Goal: Task Accomplishment & Management: Complete application form

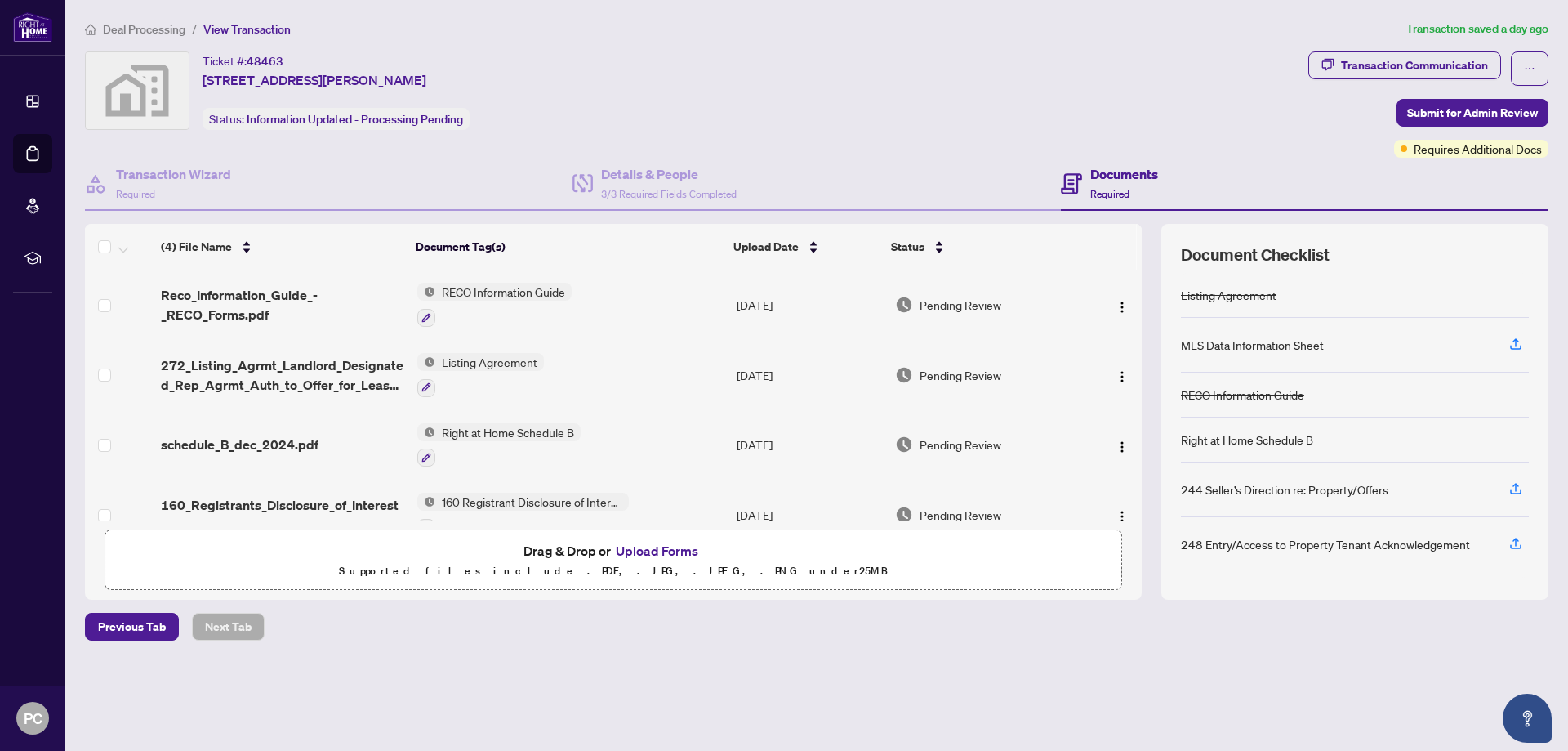
click at [659, 548] on button "Upload Forms" at bounding box center [657, 551] width 92 height 21
click at [662, 550] on button "Upload Forms" at bounding box center [657, 551] width 92 height 21
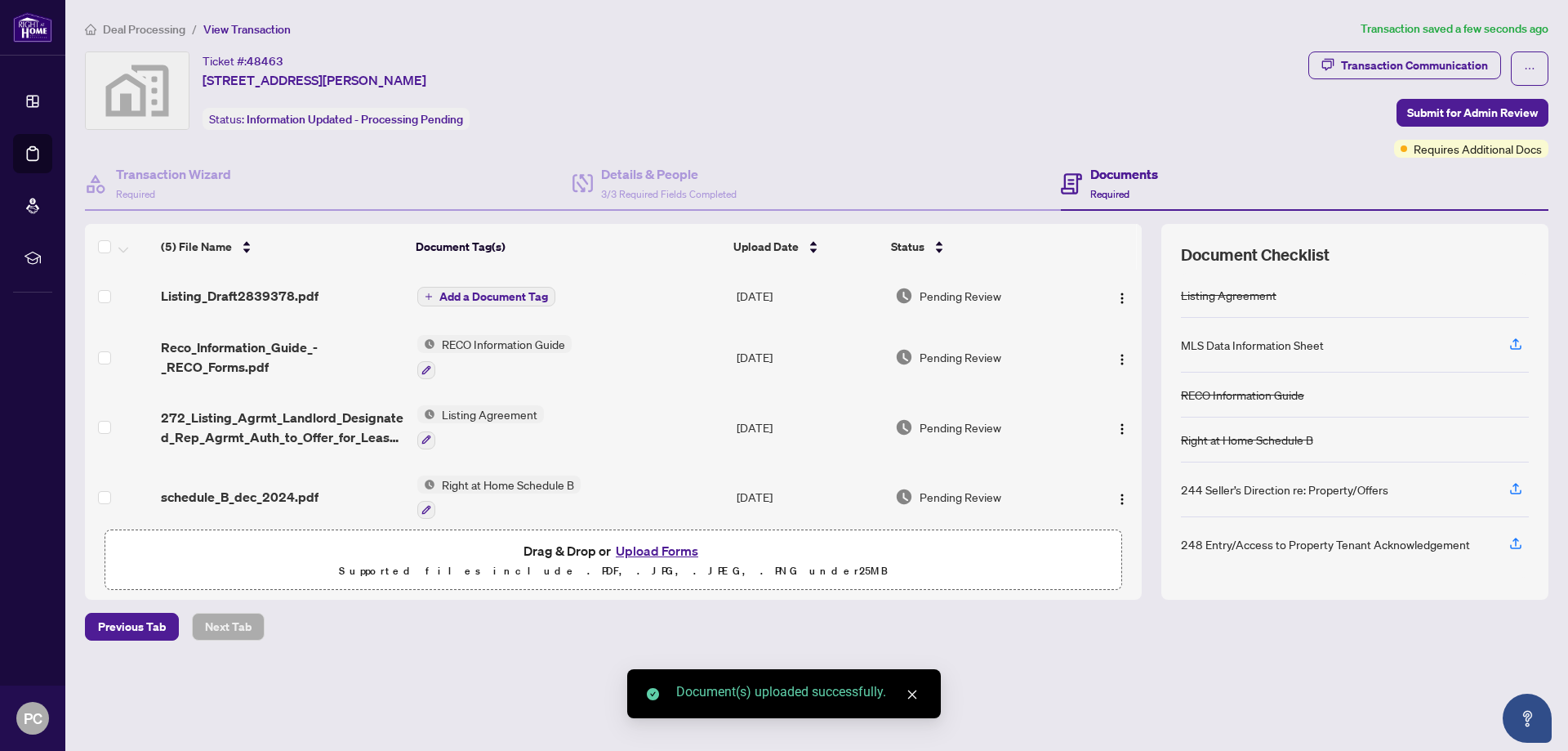
click at [491, 297] on span "Add a Document Tag" at bounding box center [493, 297] width 109 height 12
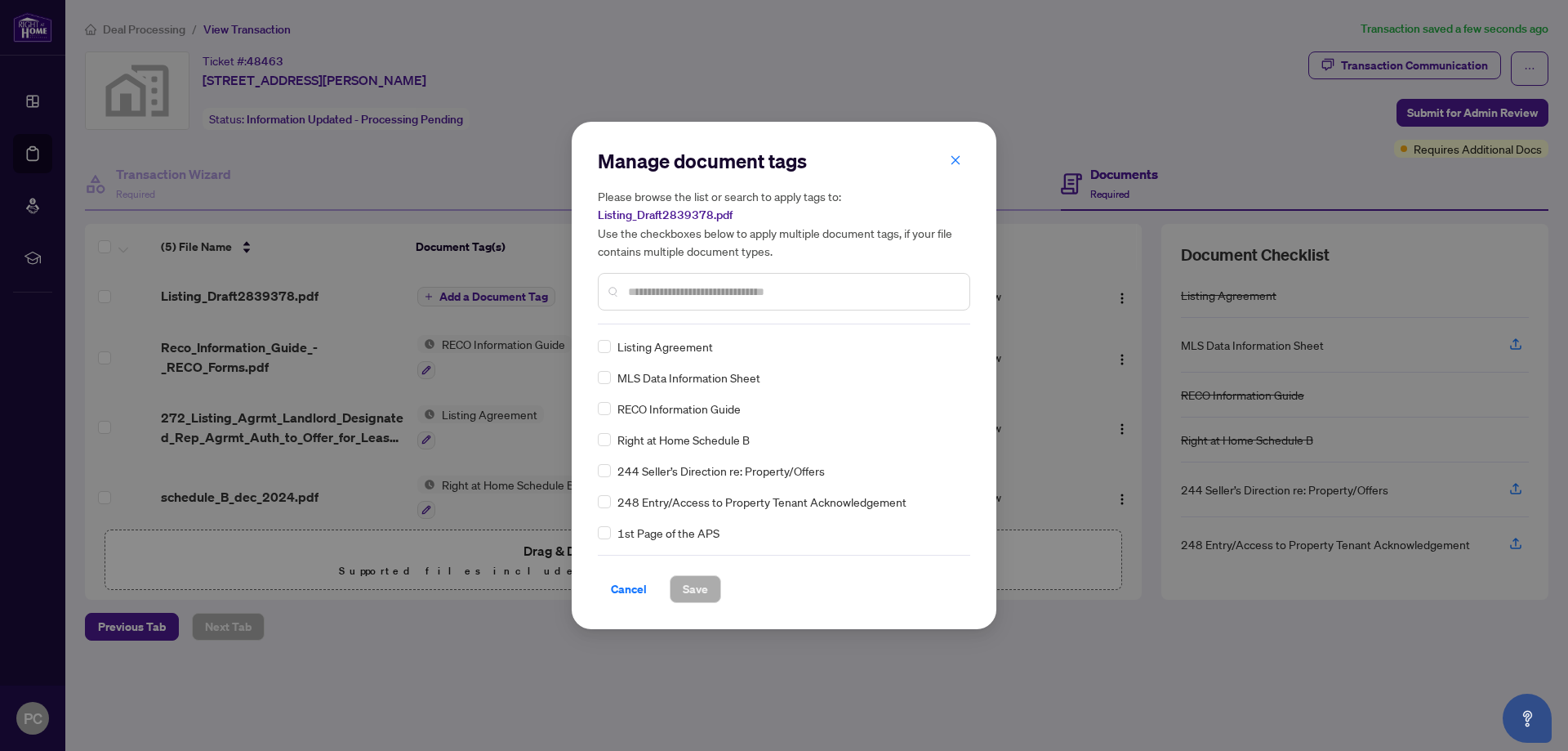
click at [703, 290] on input "text" at bounding box center [792, 292] width 328 height 18
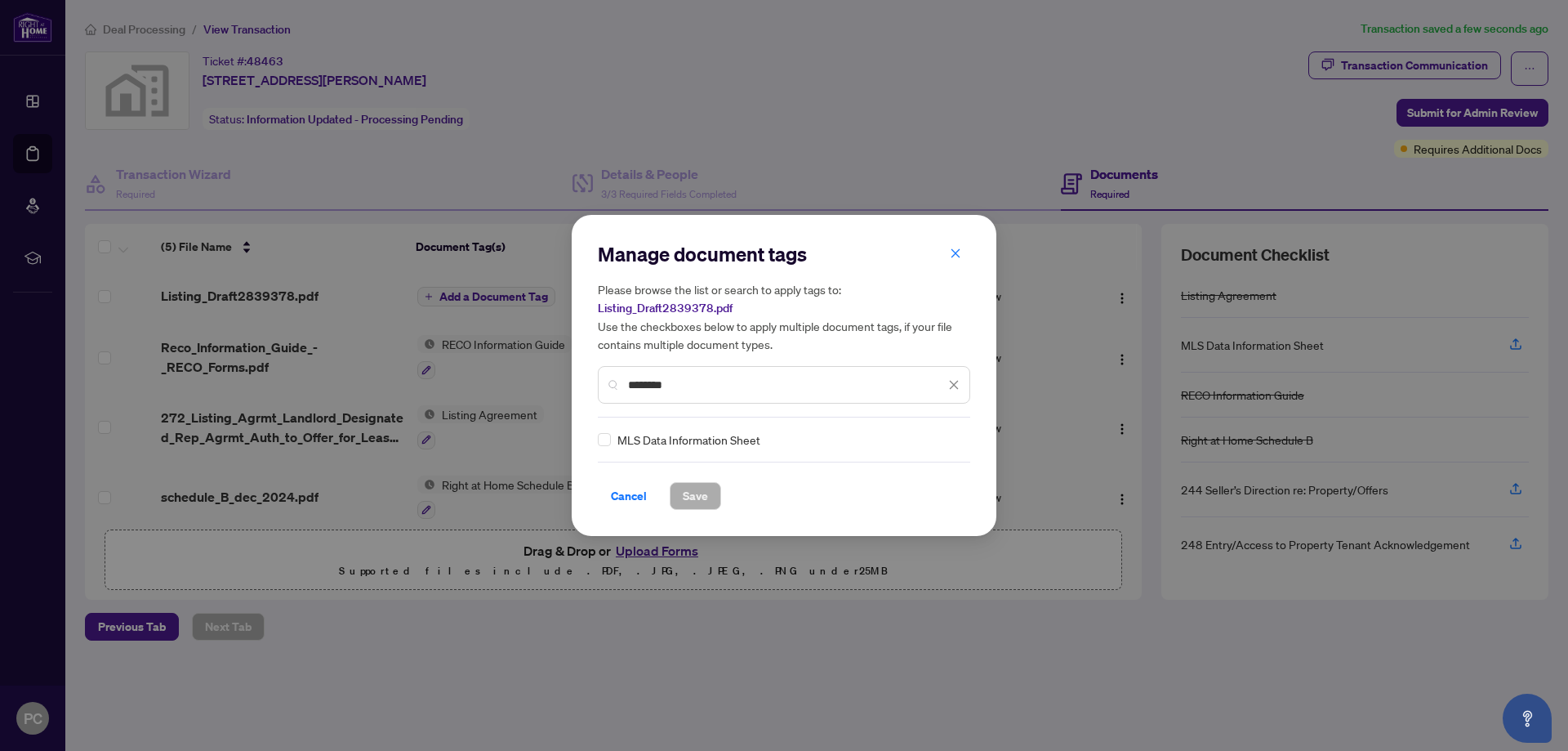
type input "********"
click at [595, 441] on div "Manage document tags Please browse the list or search to apply tags to: Listing…" at bounding box center [784, 375] width 425 height 321
click at [687, 491] on span "Save" at bounding box center [695, 496] width 25 height 26
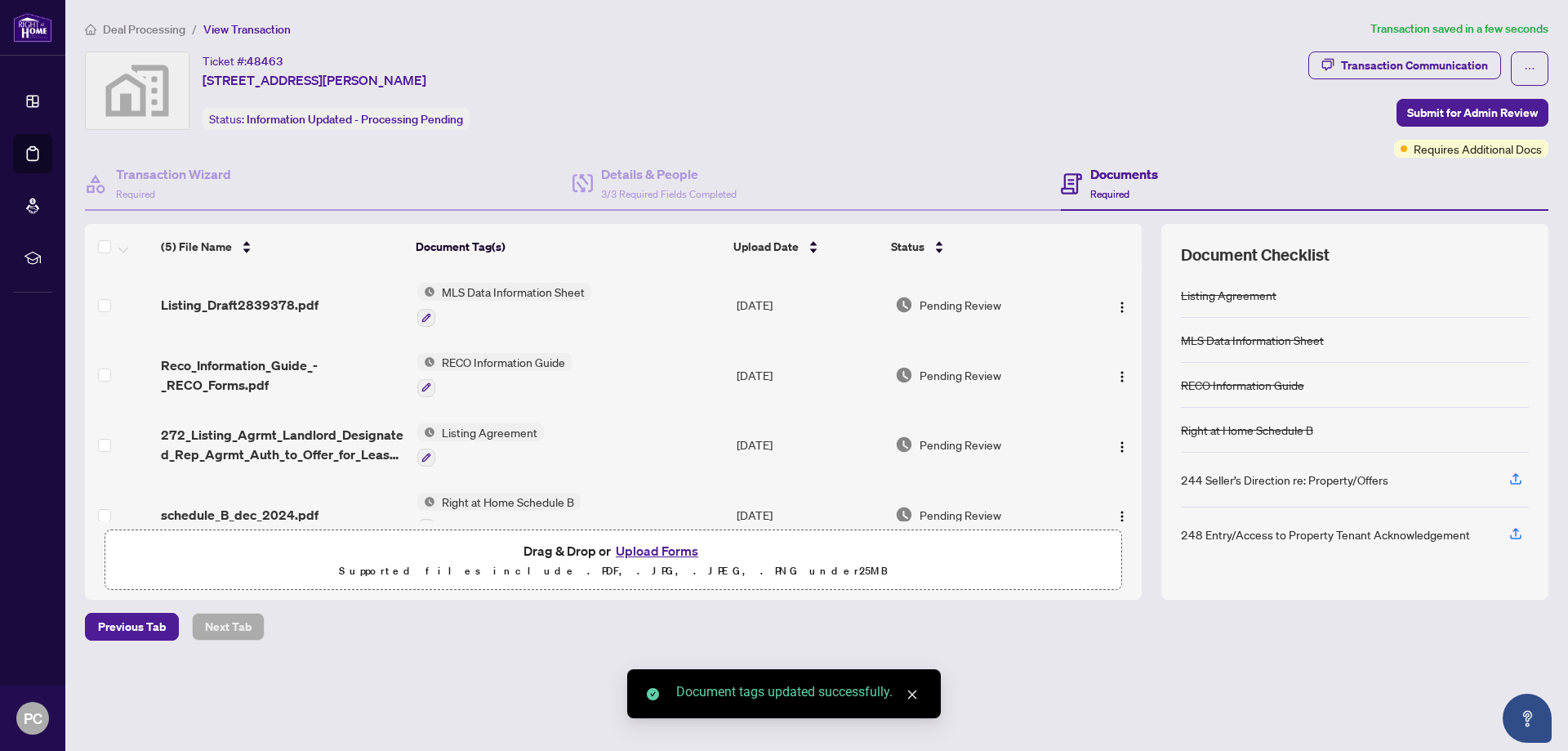
click at [1436, 90] on div "Transaction Communication Submit for Admin Review Requires Additional Docs" at bounding box center [1428, 104] width 240 height 106
click at [1432, 109] on span "Submit for Admin Review" at bounding box center [1473, 113] width 131 height 26
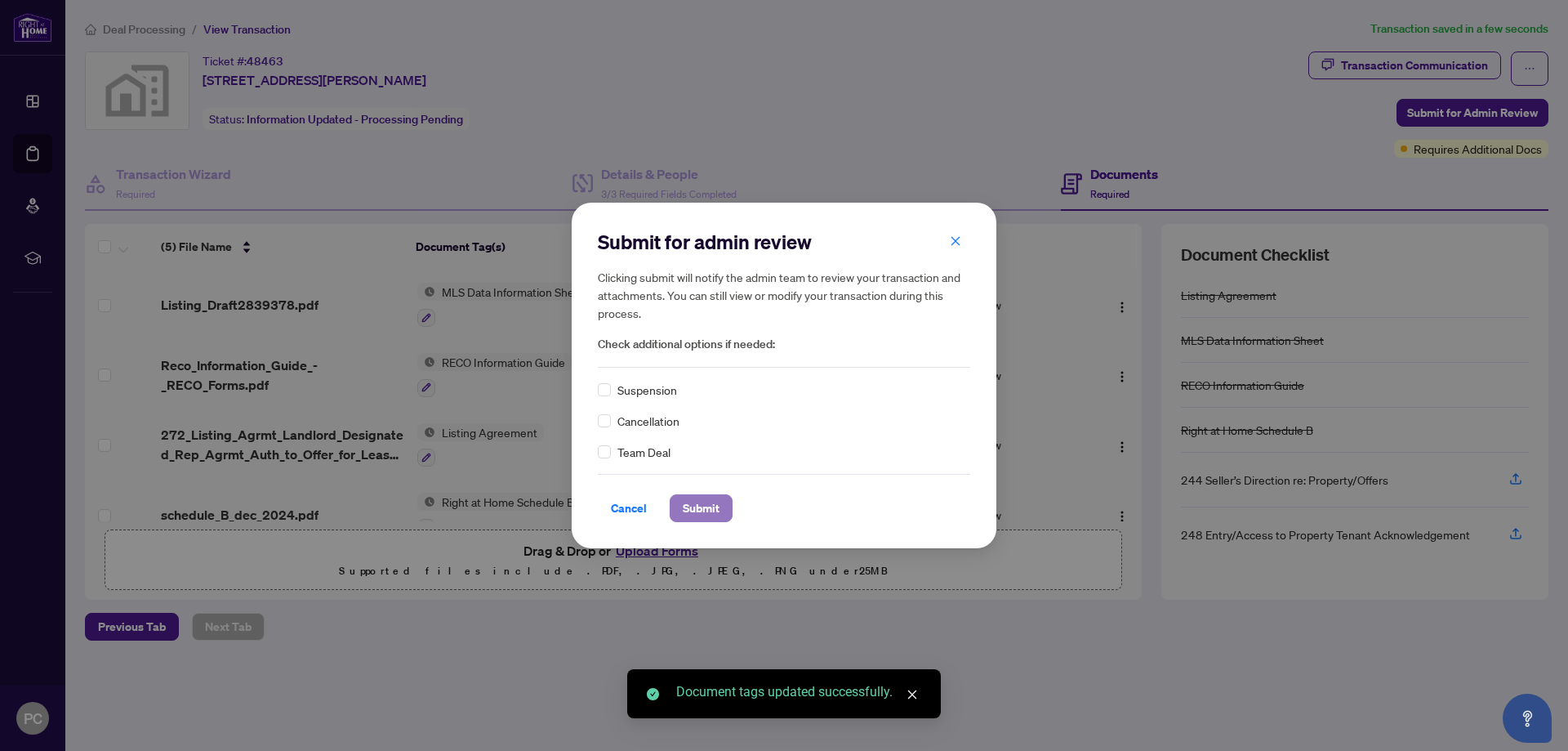
click at [733, 516] on button "Submit" at bounding box center [701, 508] width 62 height 28
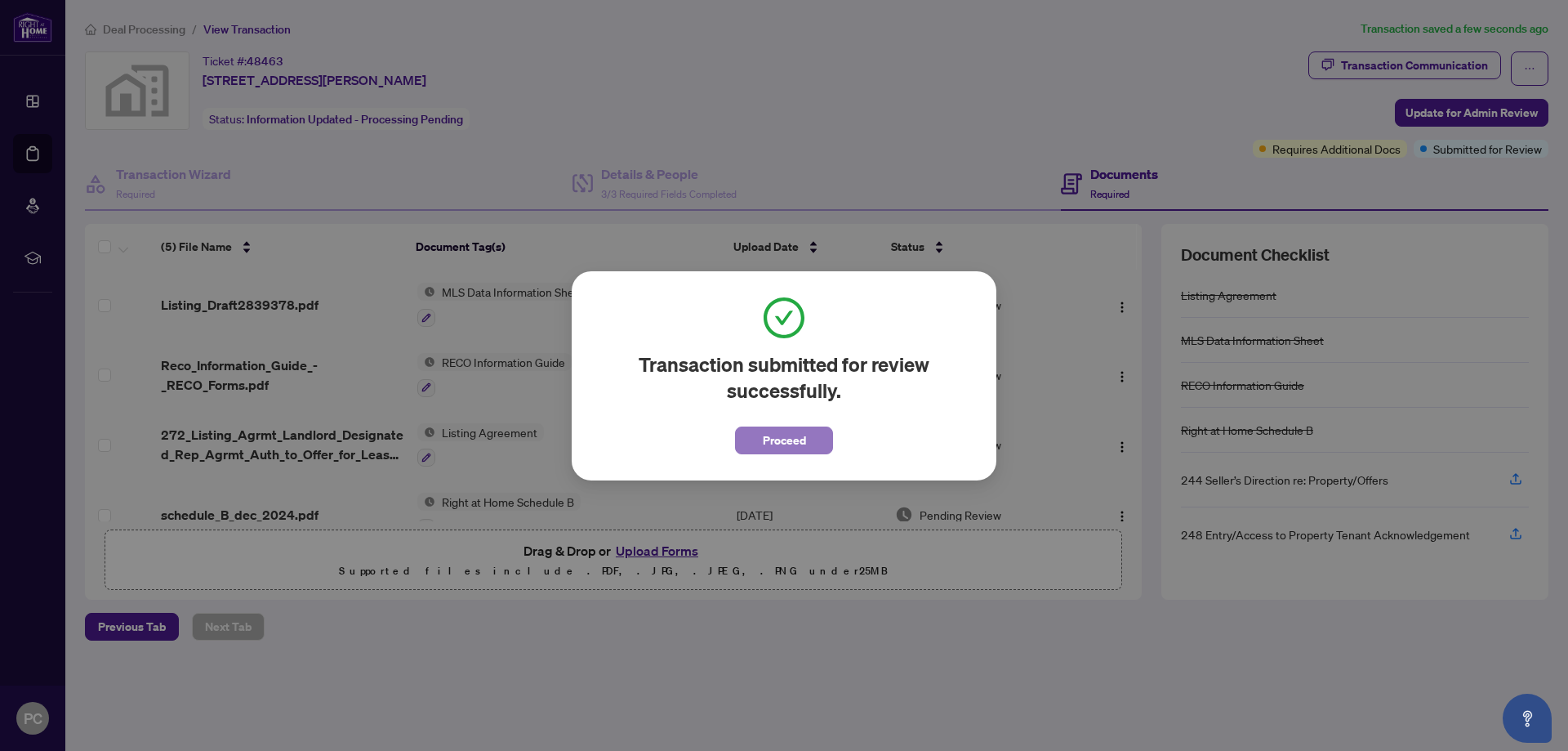
click at [815, 437] on button "Proceed" at bounding box center [784, 441] width 98 height 28
